Goal: Navigation & Orientation: Go to known website

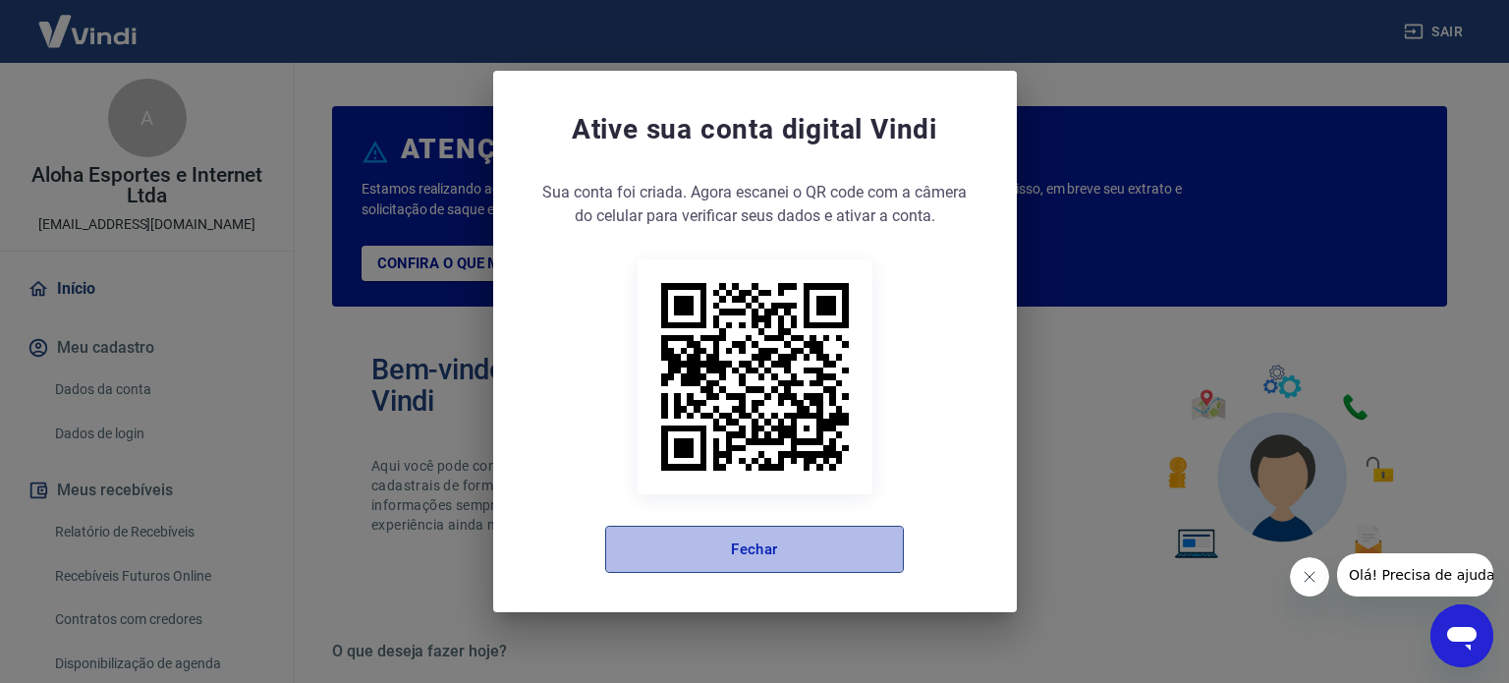
click at [807, 530] on button "Fechar" at bounding box center [754, 549] width 299 height 47
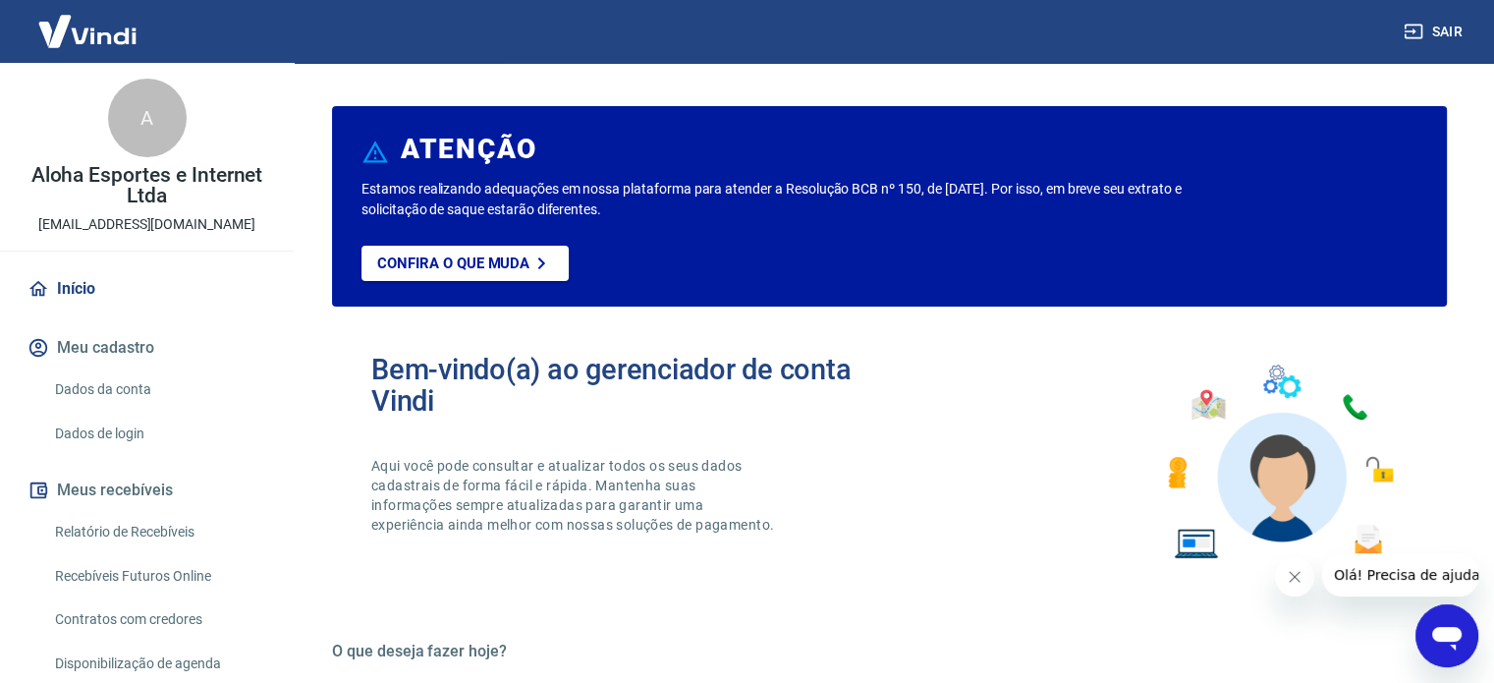
scroll to position [181, 0]
